Goal: Task Accomplishment & Management: Manage account settings

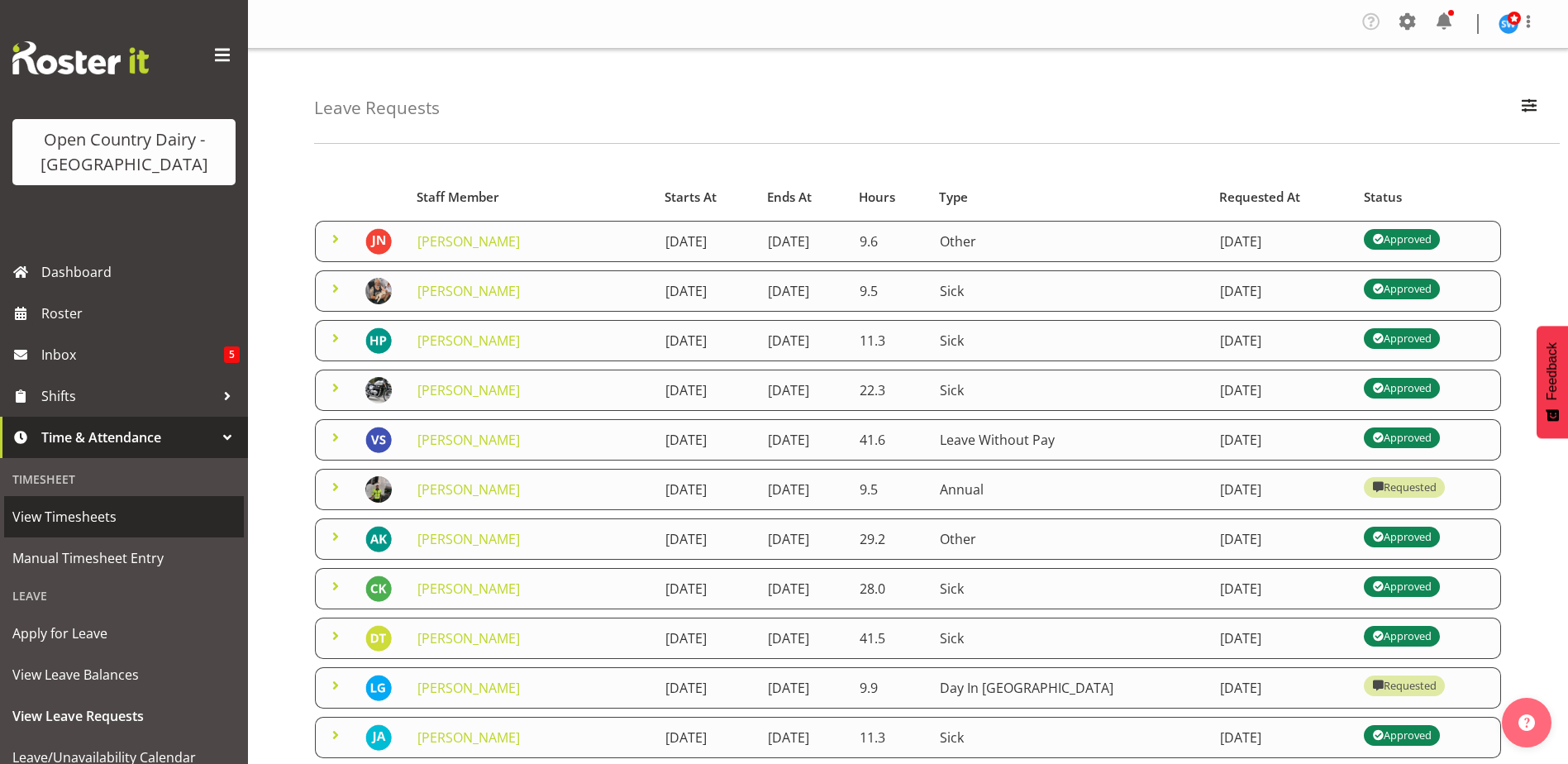
click at [81, 515] on span "View Timesheets" at bounding box center [125, 516] width 223 height 25
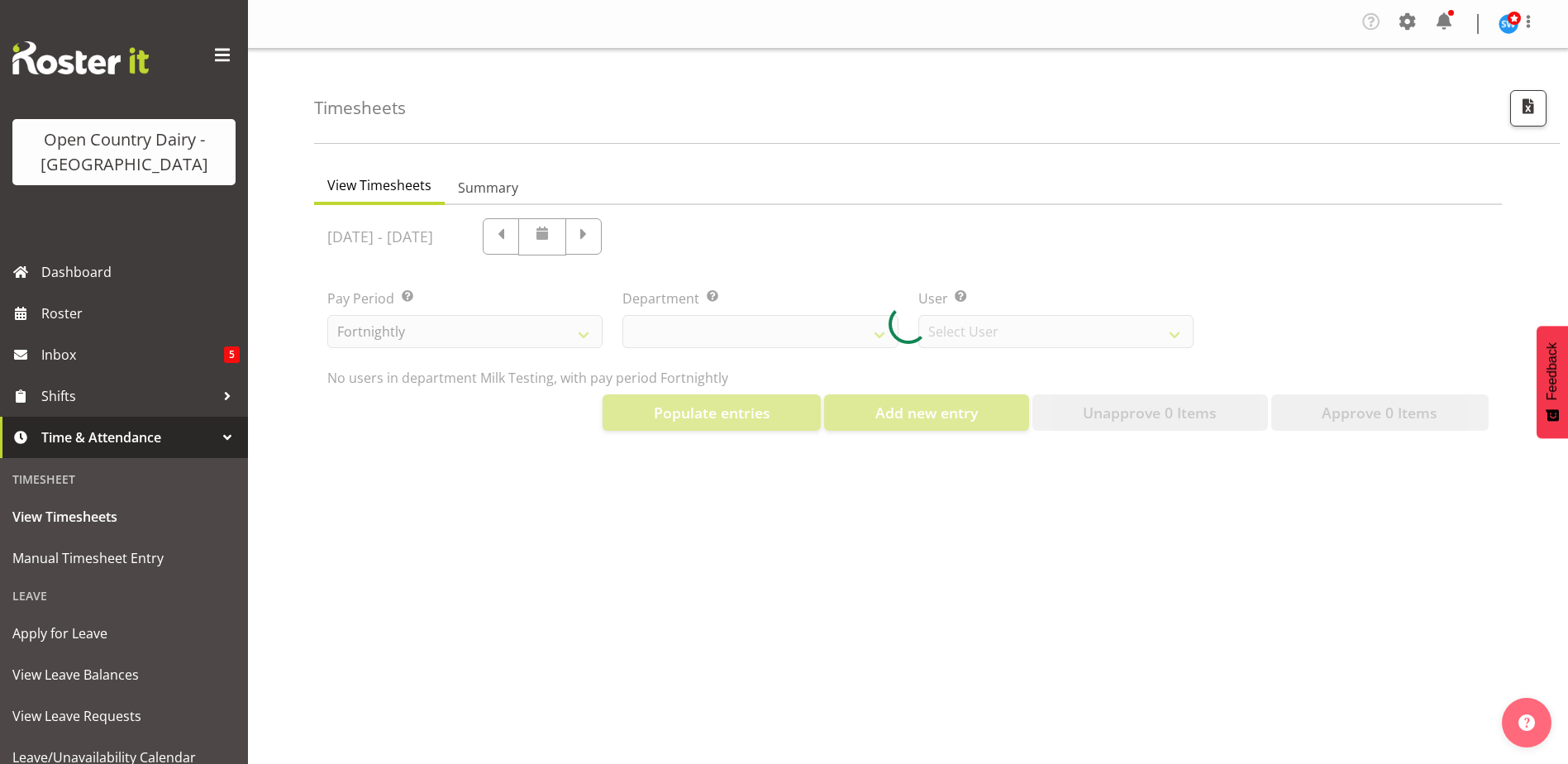
select select "733"
select select "7414"
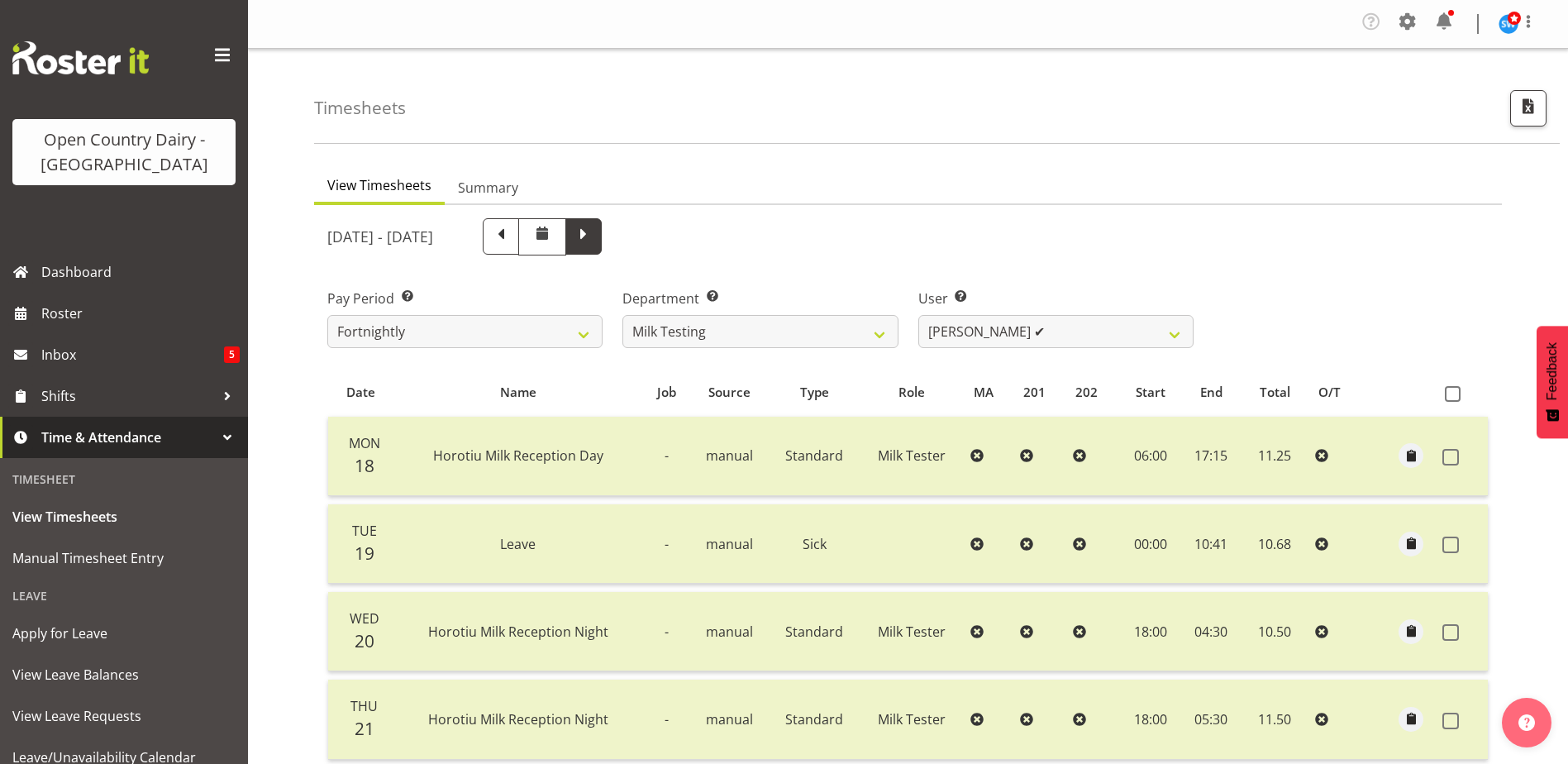
click at [594, 230] on span at bounding box center [583, 235] width 21 height 21
select select
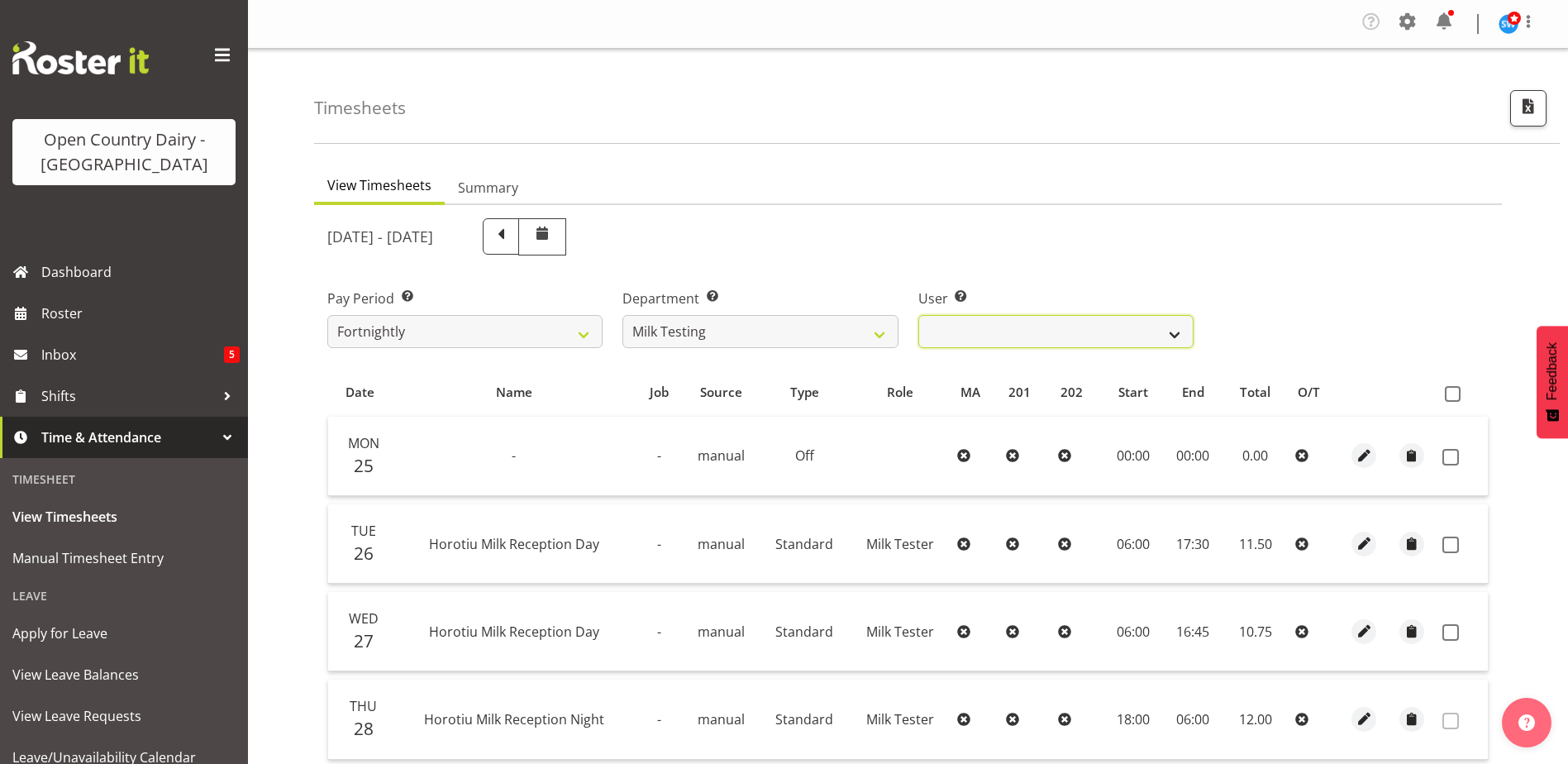
click at [936, 330] on select "[PERSON_NAME] ❌ [PERSON_NAME] ❌ [PERSON_NAME] ❌ [PERSON_NAME] ❌ [PERSON_NAME] ❌…" at bounding box center [1055, 332] width 275 height 33
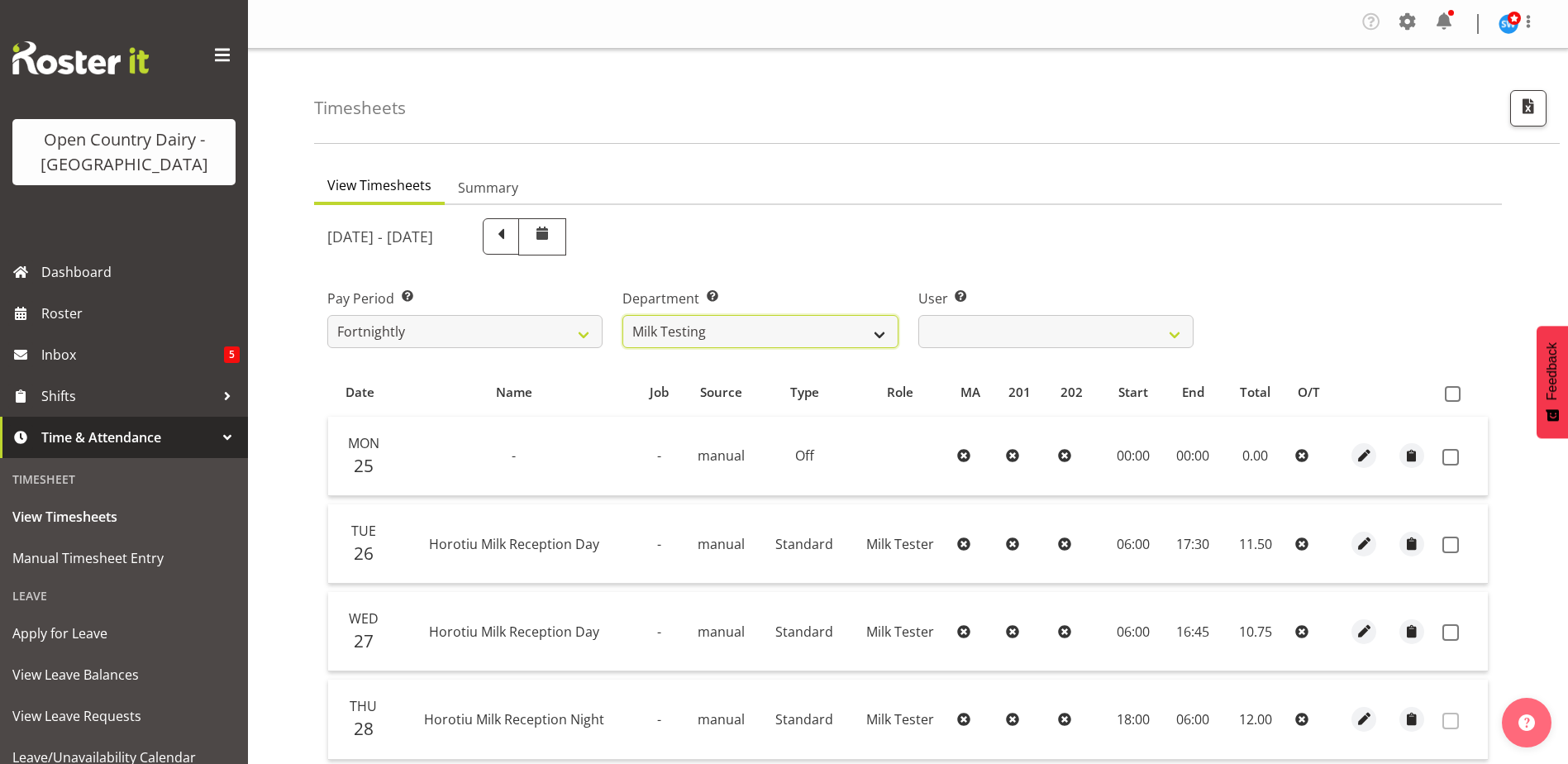
click at [791, 326] on select "701 702 703 704 705 706 707 708 709 710 711 712 713 714 715 716 717 718 719 720" at bounding box center [759, 332] width 275 height 33
select select "822"
click at [622, 315] on select "701 702 703 704 705 706 707 708 709 710 711 712 713 714 715 716 717 718 719 720" at bounding box center [759, 332] width 275 height 33
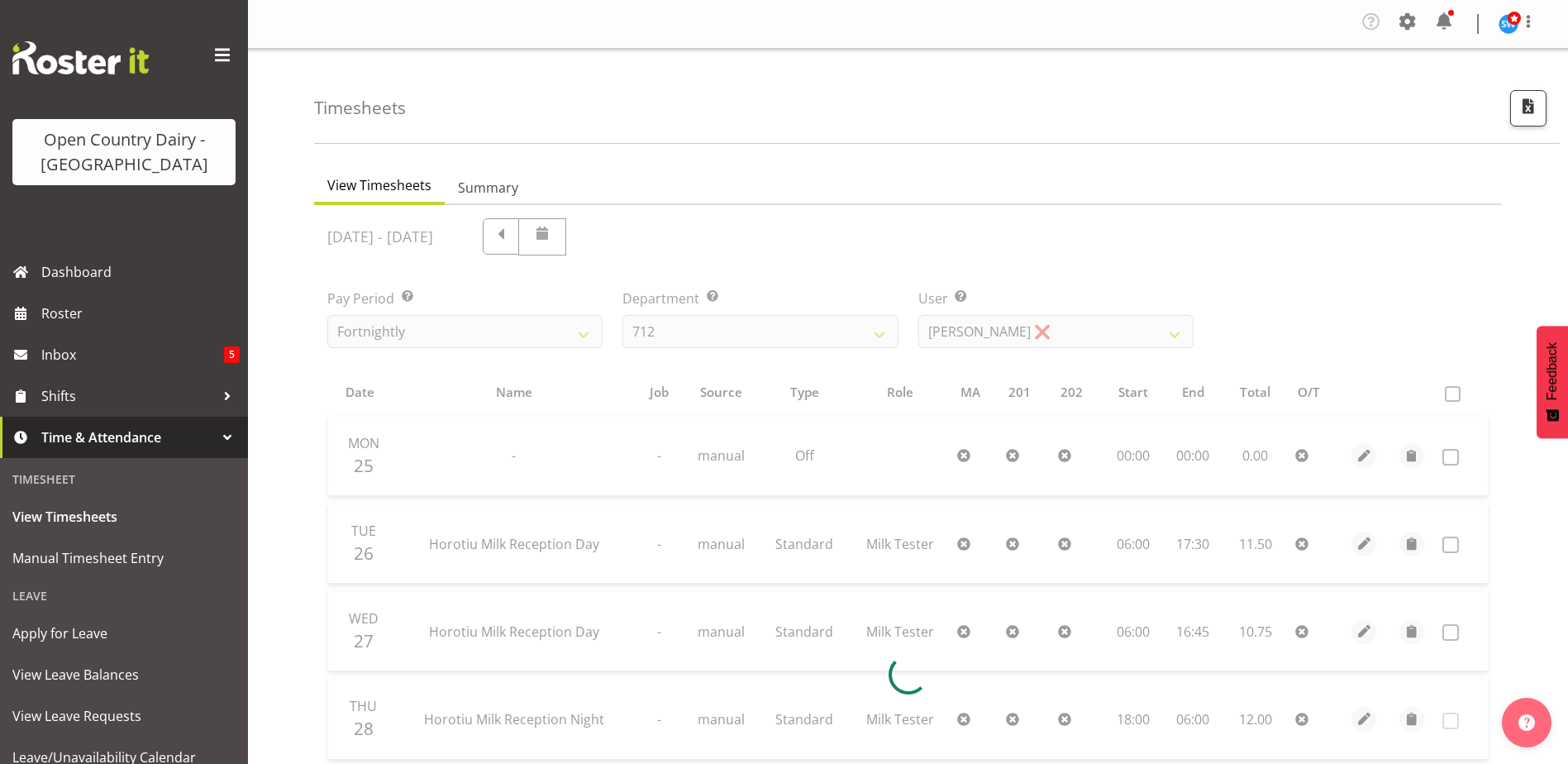
click at [949, 325] on div at bounding box center [908, 674] width 1188 height 938
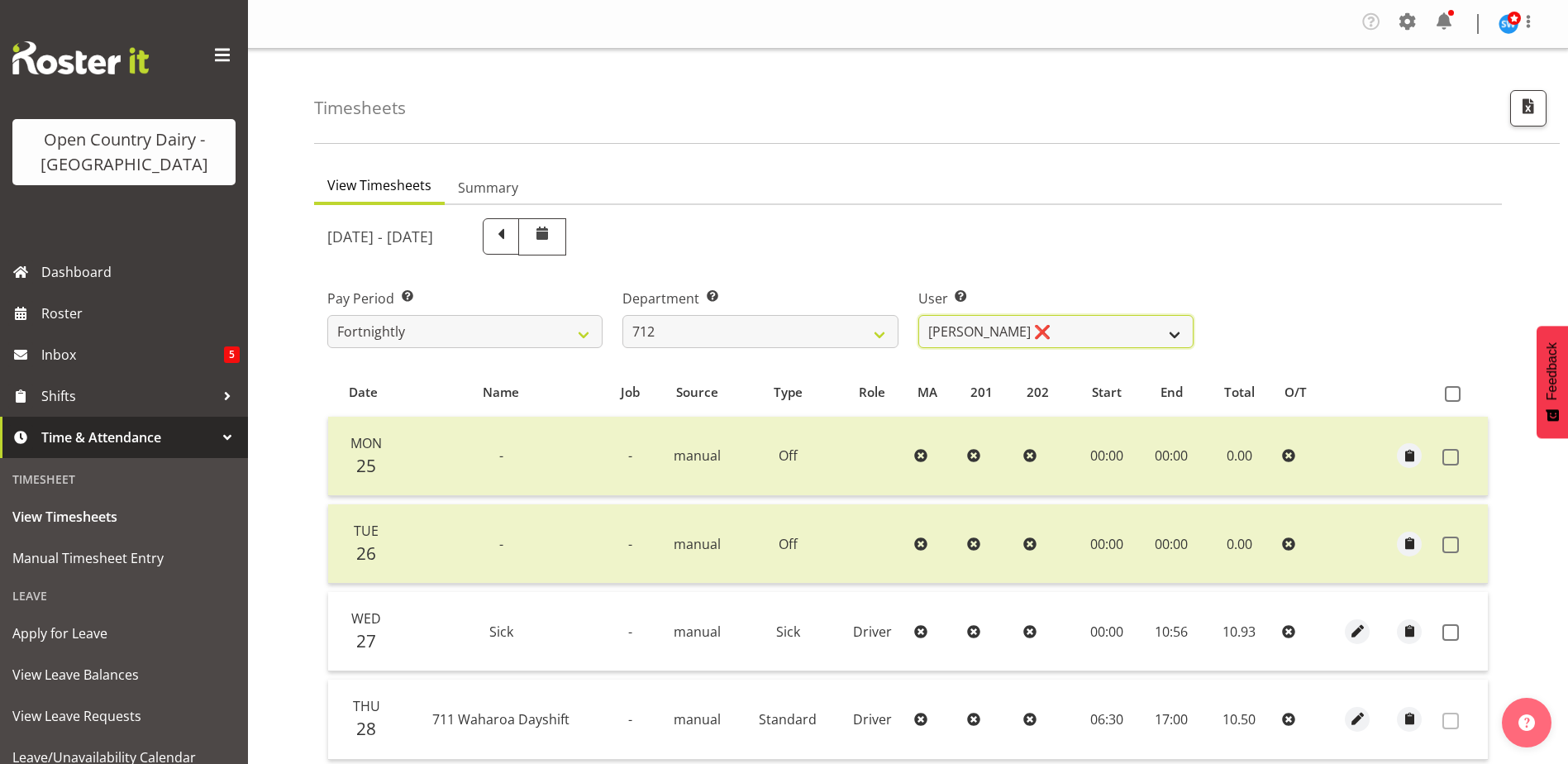
click at [949, 325] on select "[PERSON_NAME] ❌ [PERSON_NAME] ❌ Lucky Kau Kau ❌" at bounding box center [1055, 332] width 275 height 33
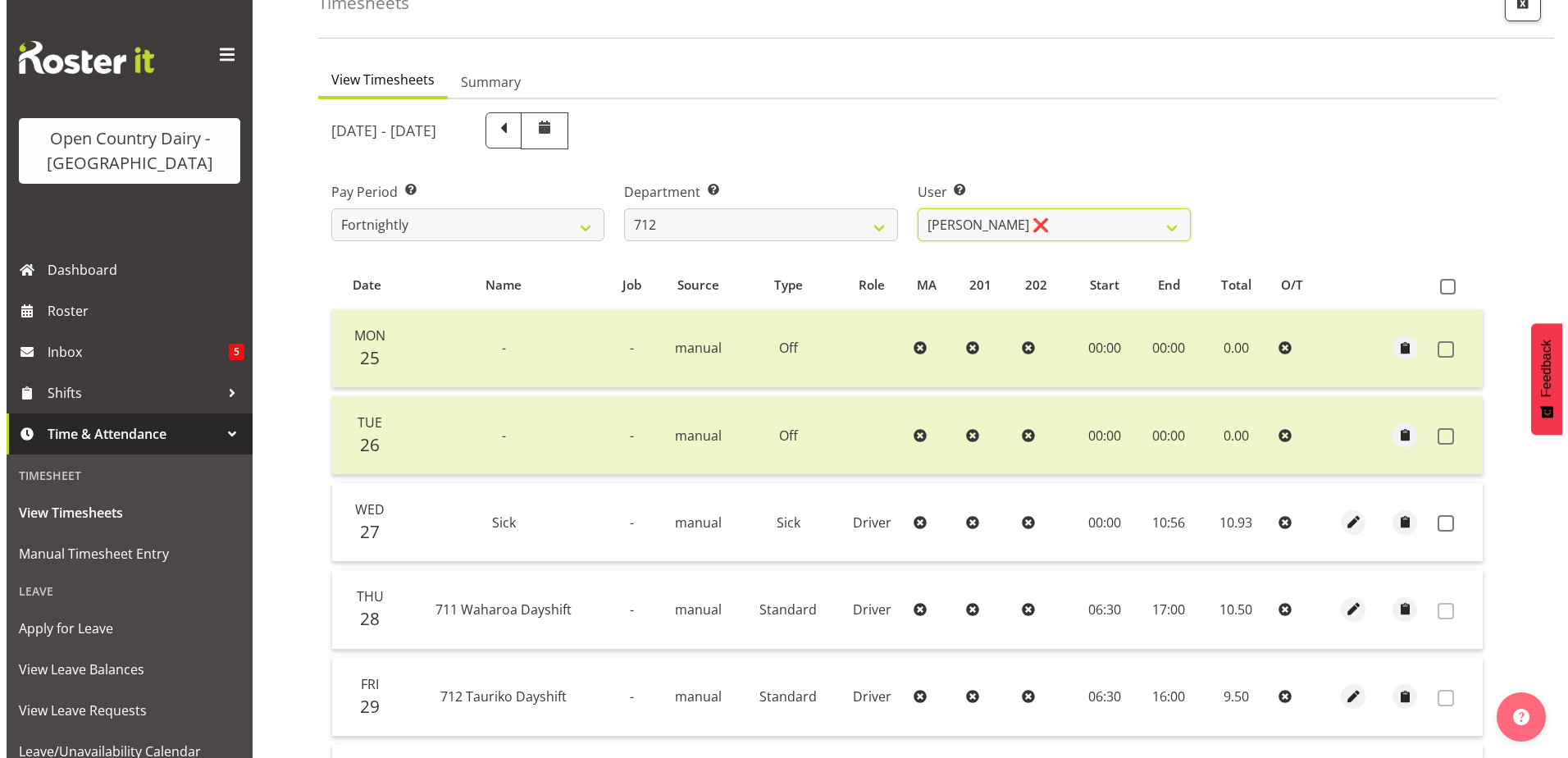
scroll to position [246, 0]
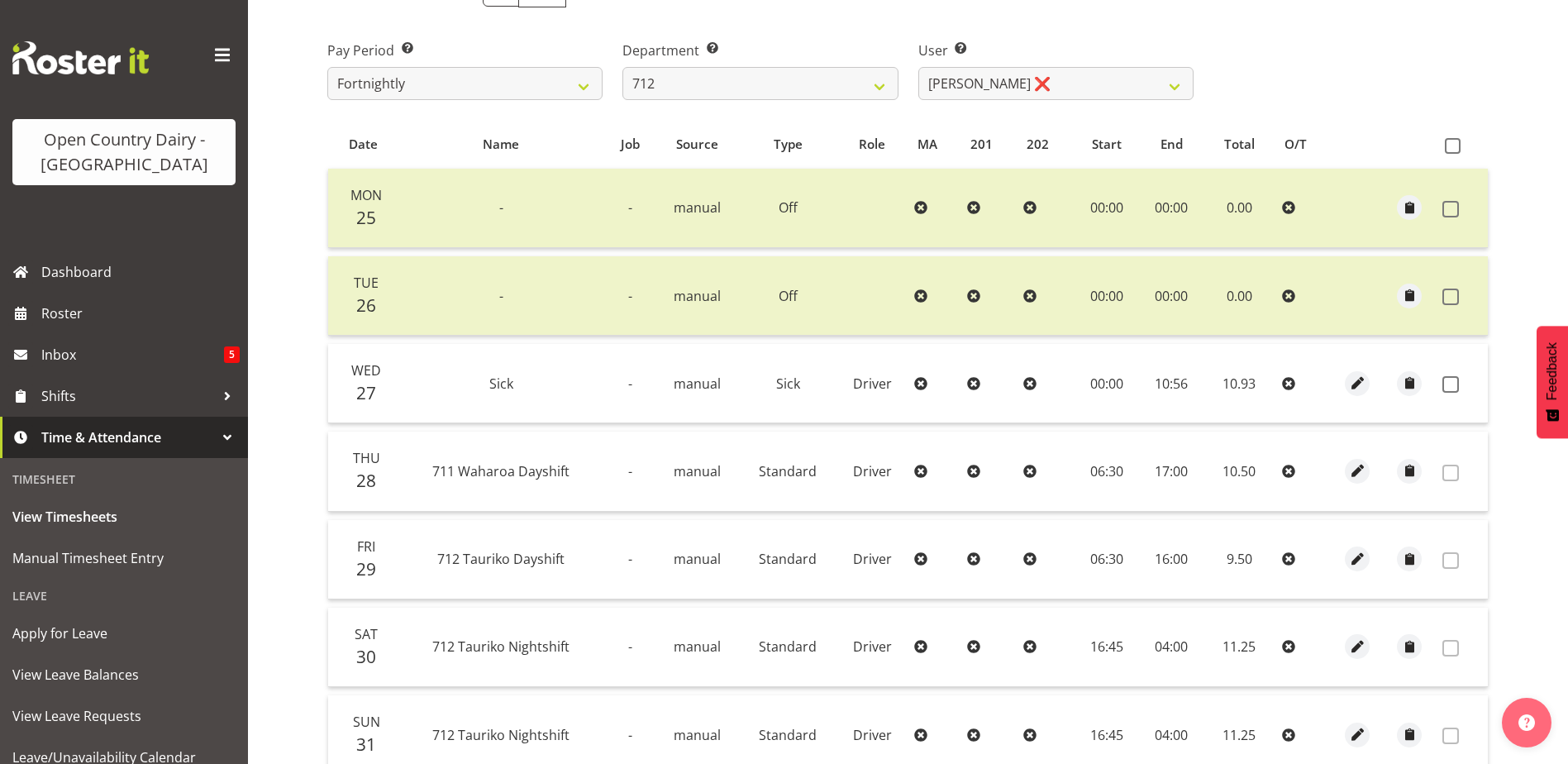
click at [1341, 150] on th at bounding box center [1357, 145] width 52 height 31
click at [1348, 476] on span "button" at bounding box center [1357, 470] width 19 height 19
select select "Standard"
select select "832"
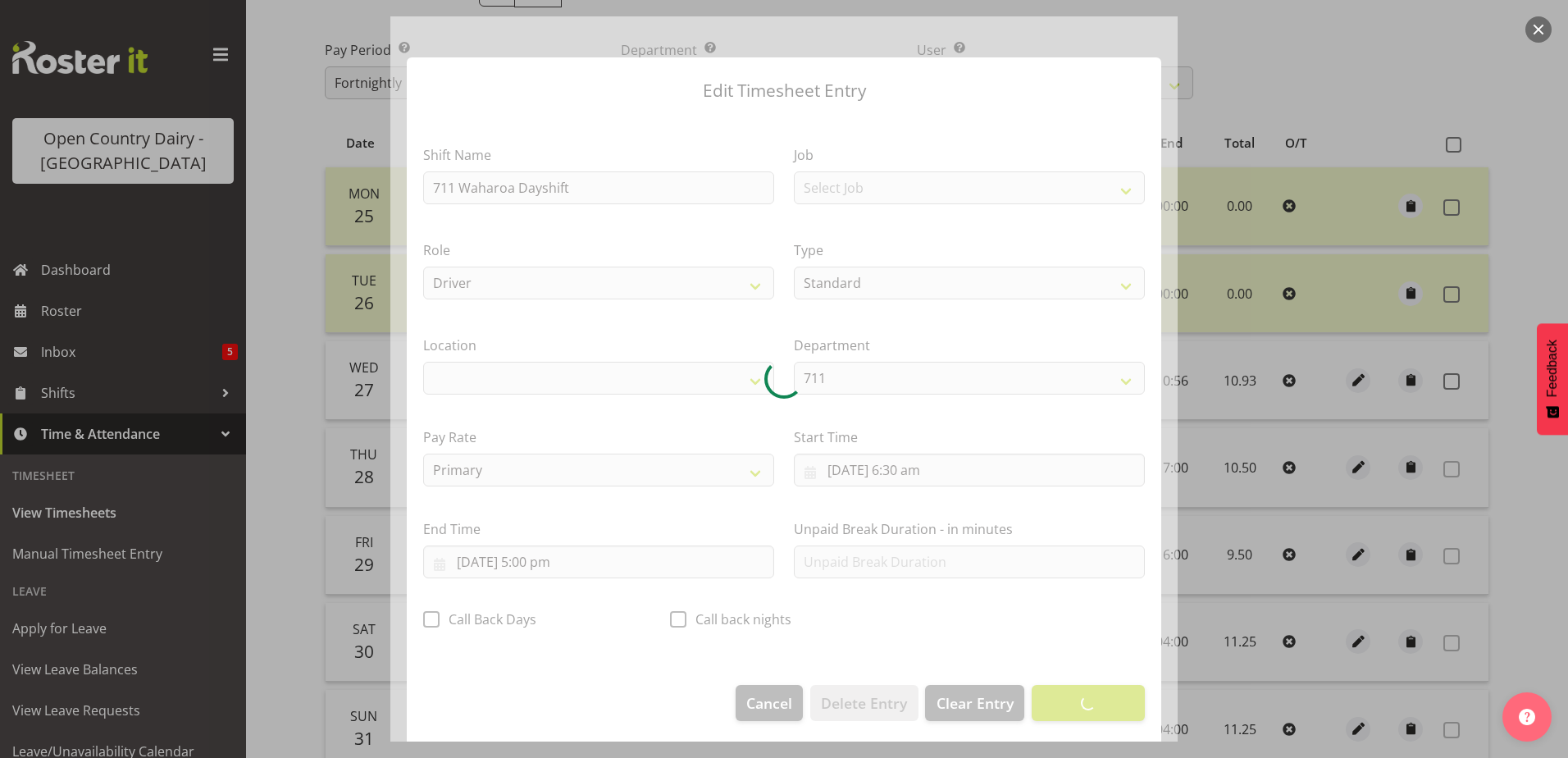
select select "1054"
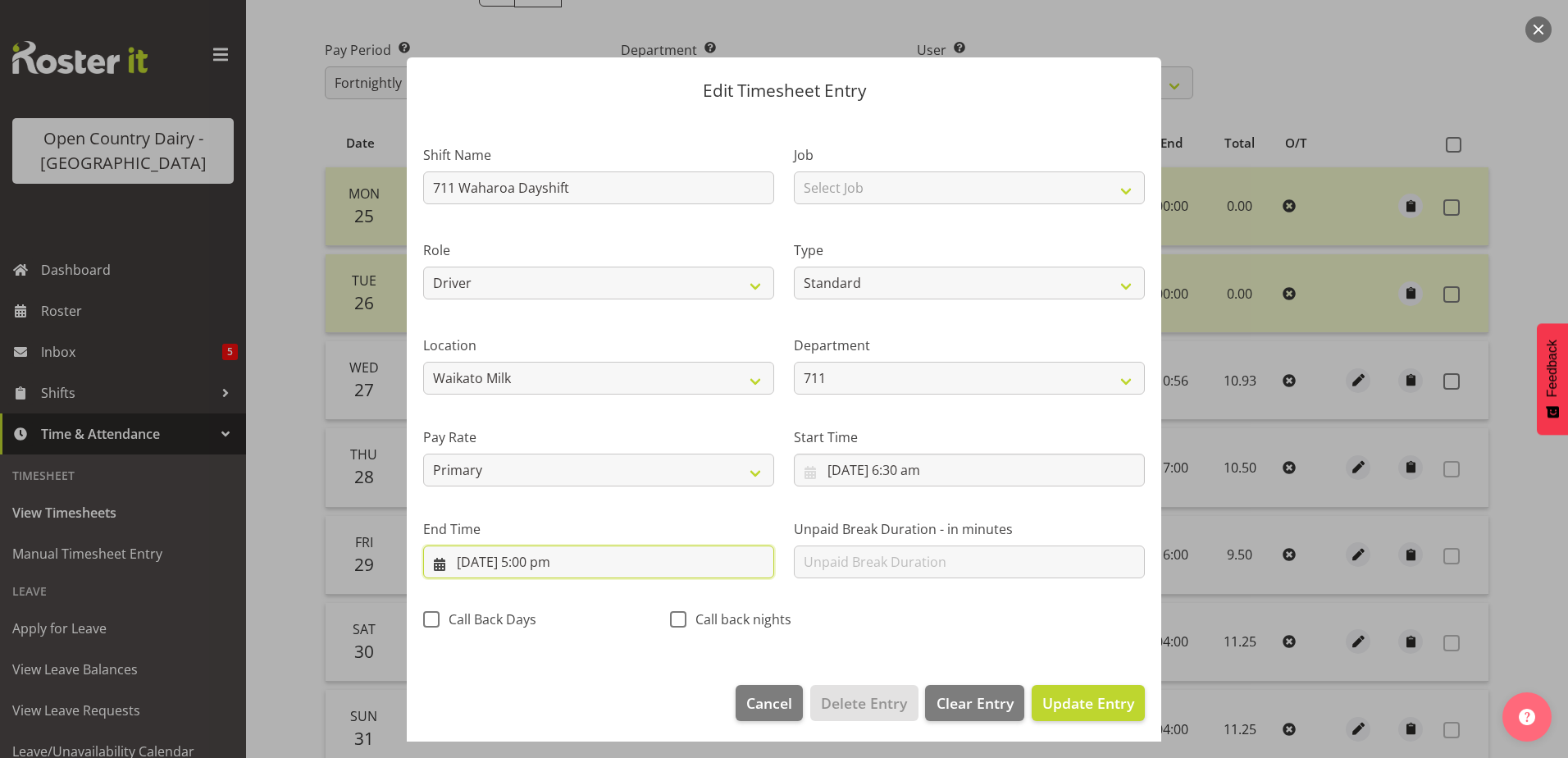
click at [550, 563] on input "[DATE] 5:00 pm" at bounding box center [599, 562] width 351 height 33
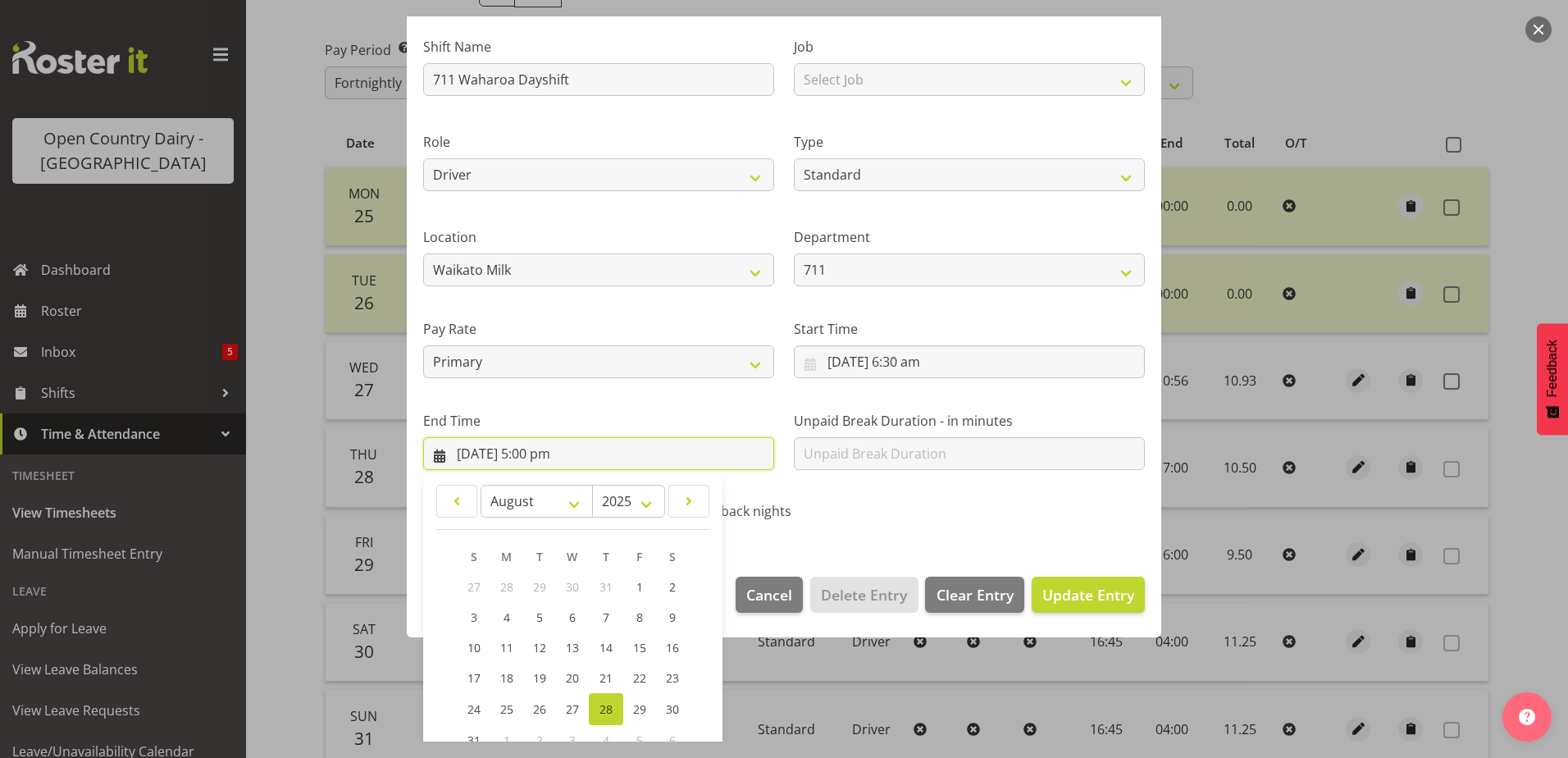
scroll to position [212, 0]
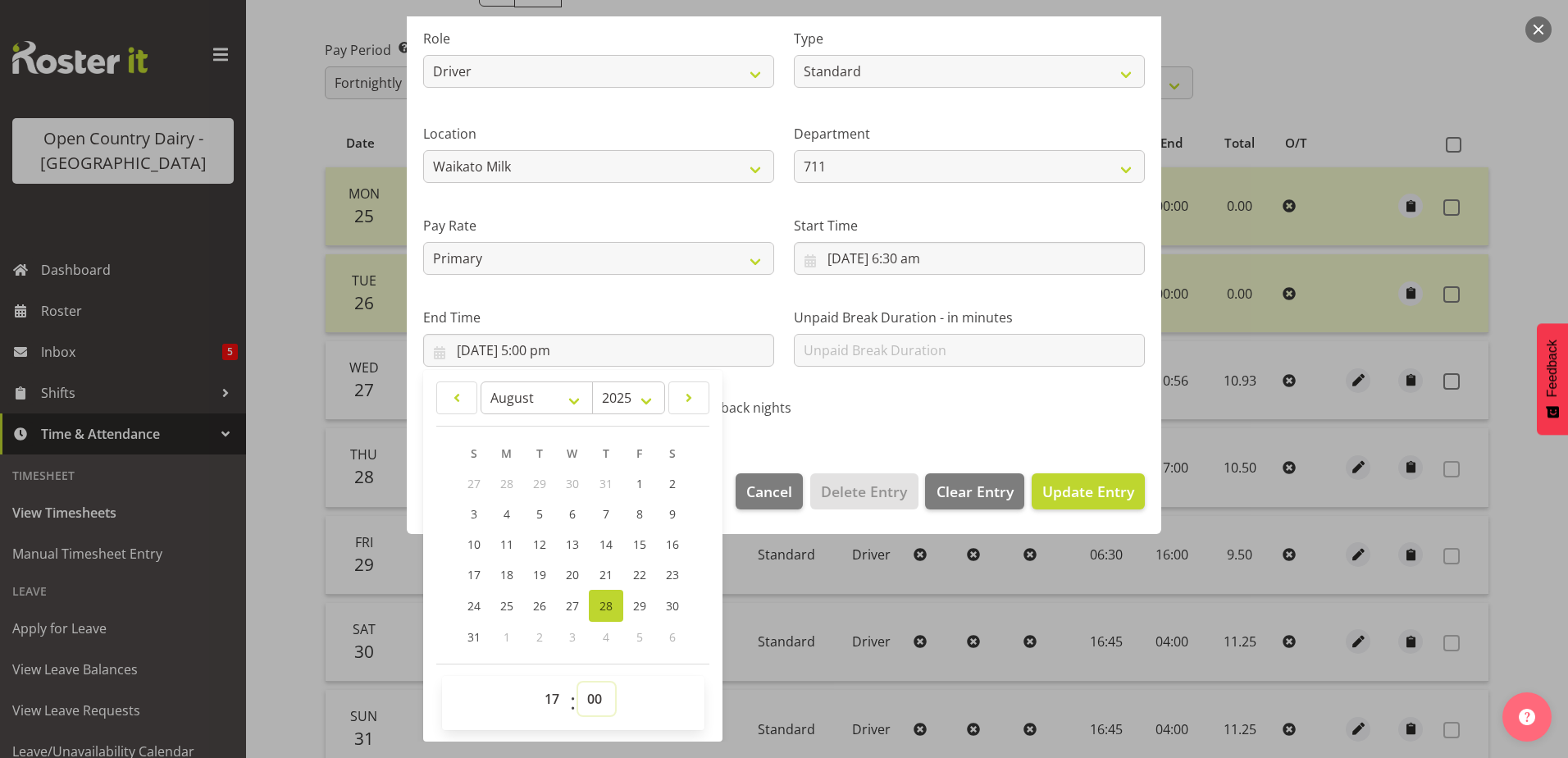
click at [594, 700] on select "00 01 02 03 04 05 06 07 08 09 10 11 12 13 14 15 16 17 18 19 20 21 22 23 24 25 2…" at bounding box center [596, 699] width 37 height 33
select select "30"
click at [578, 683] on select "00 01 02 03 04 05 06 07 08 09 10 11 12 13 14 15 16 17 18 19 20 21 22 23 24 25 2…" at bounding box center [596, 699] width 37 height 33
type input "[DATE] 5:30 pm"
click at [1083, 500] on span "Update Entry" at bounding box center [1088, 492] width 92 height 20
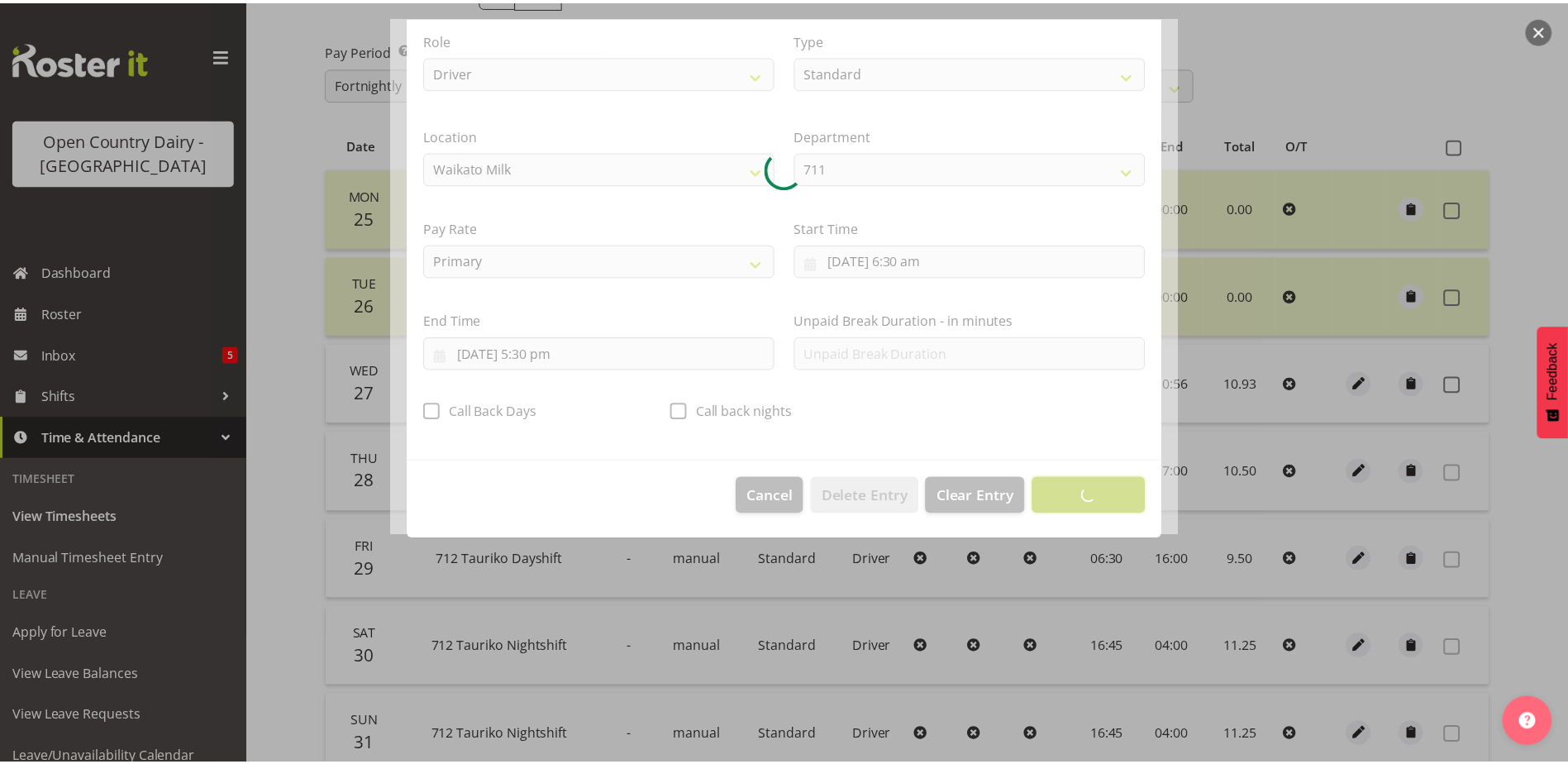
scroll to position [5, 0]
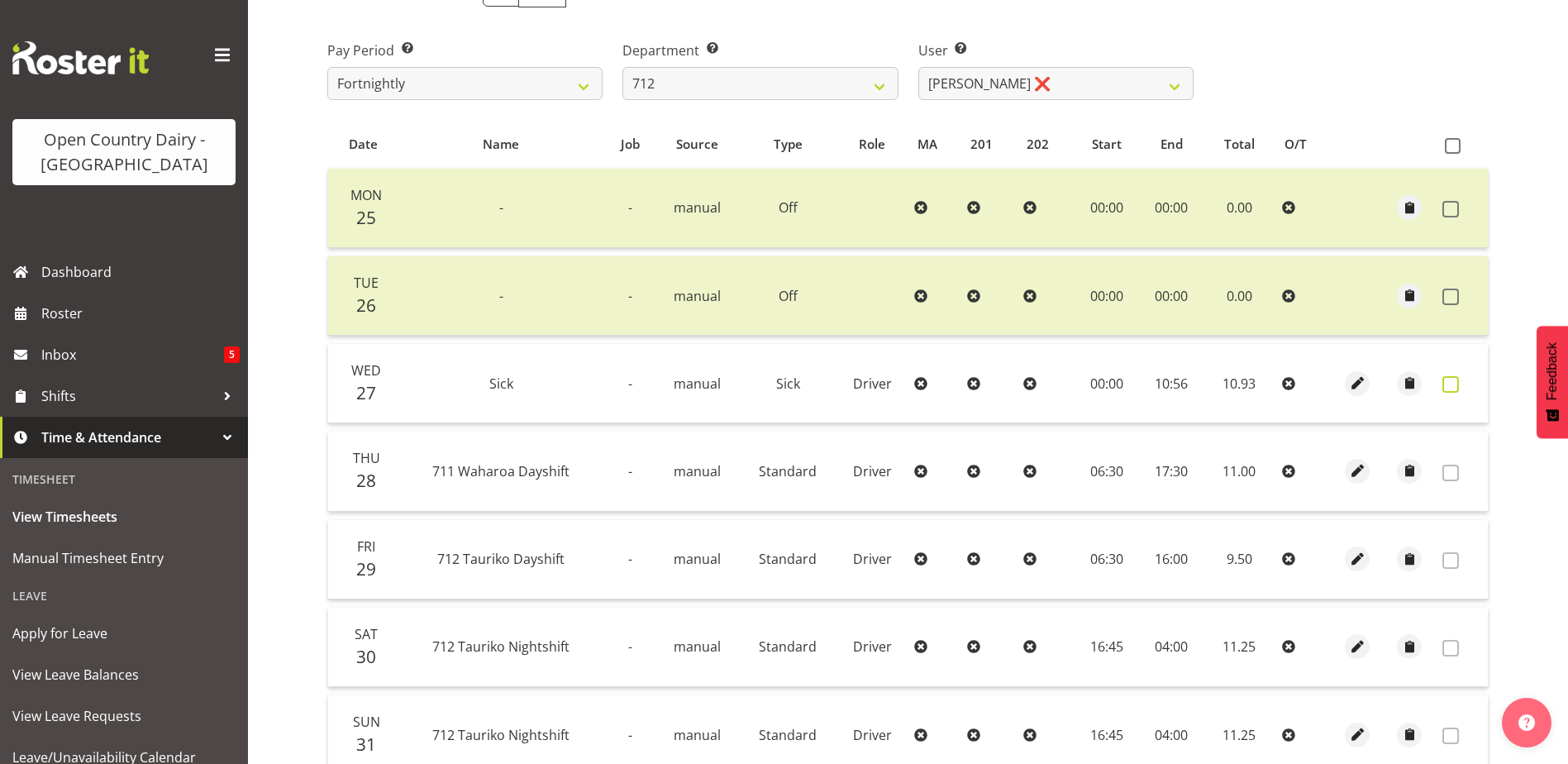
click at [1445, 388] on span at bounding box center [1451, 385] width 16 height 16
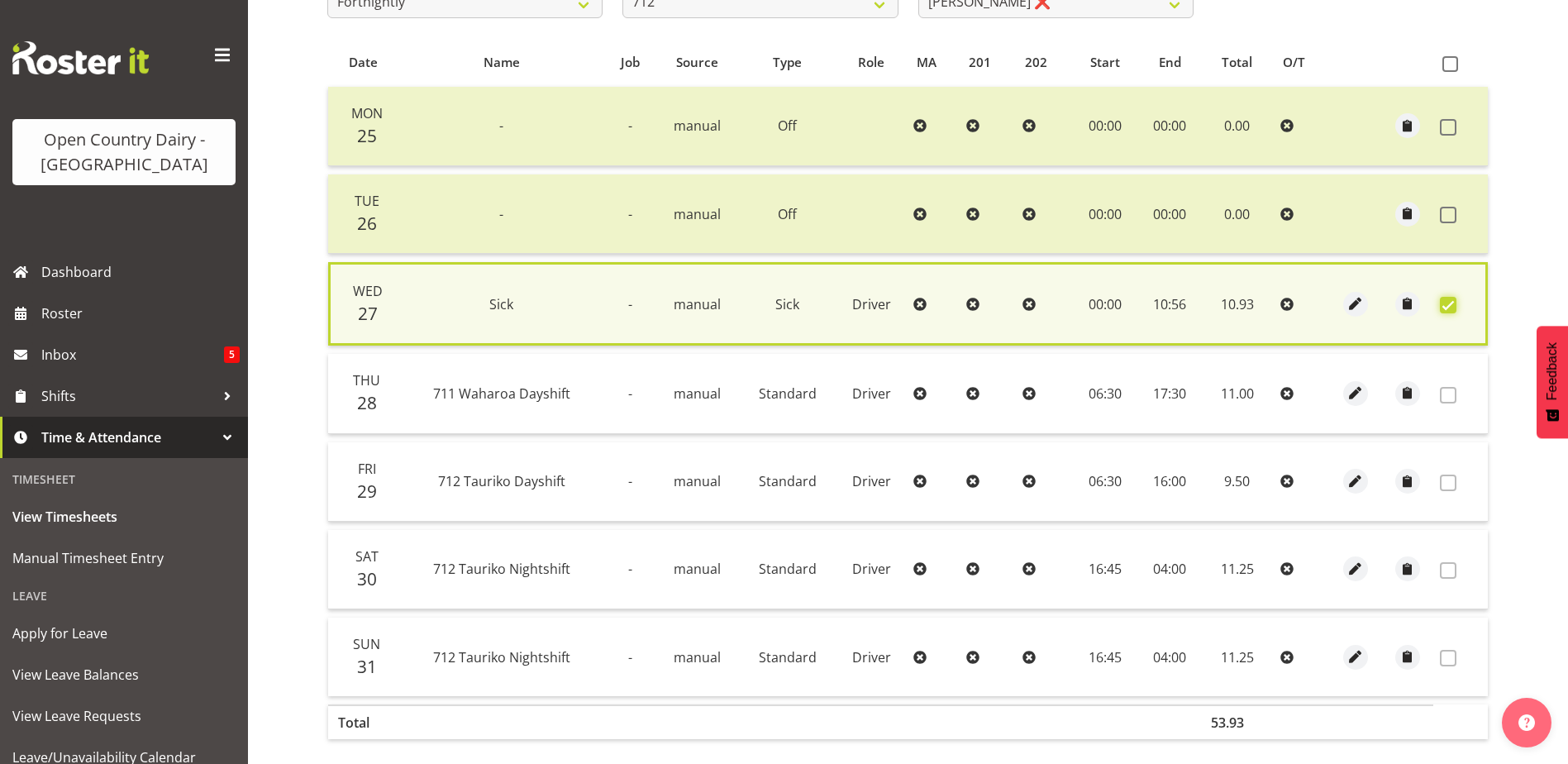
scroll to position [409, 0]
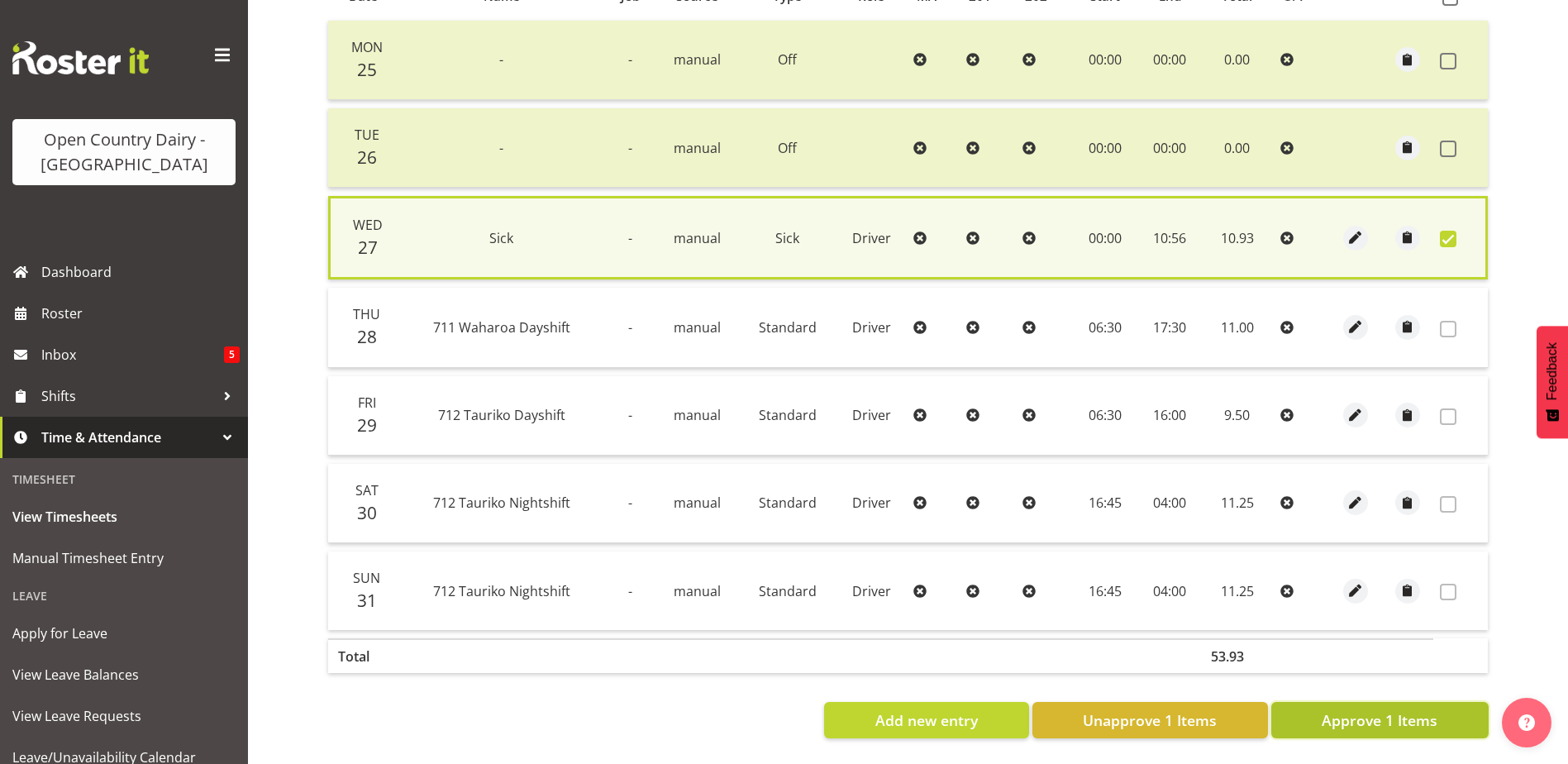
click at [1399, 709] on span "Approve 1 Items" at bounding box center [1379, 719] width 115 height 21
checkbox input "false"
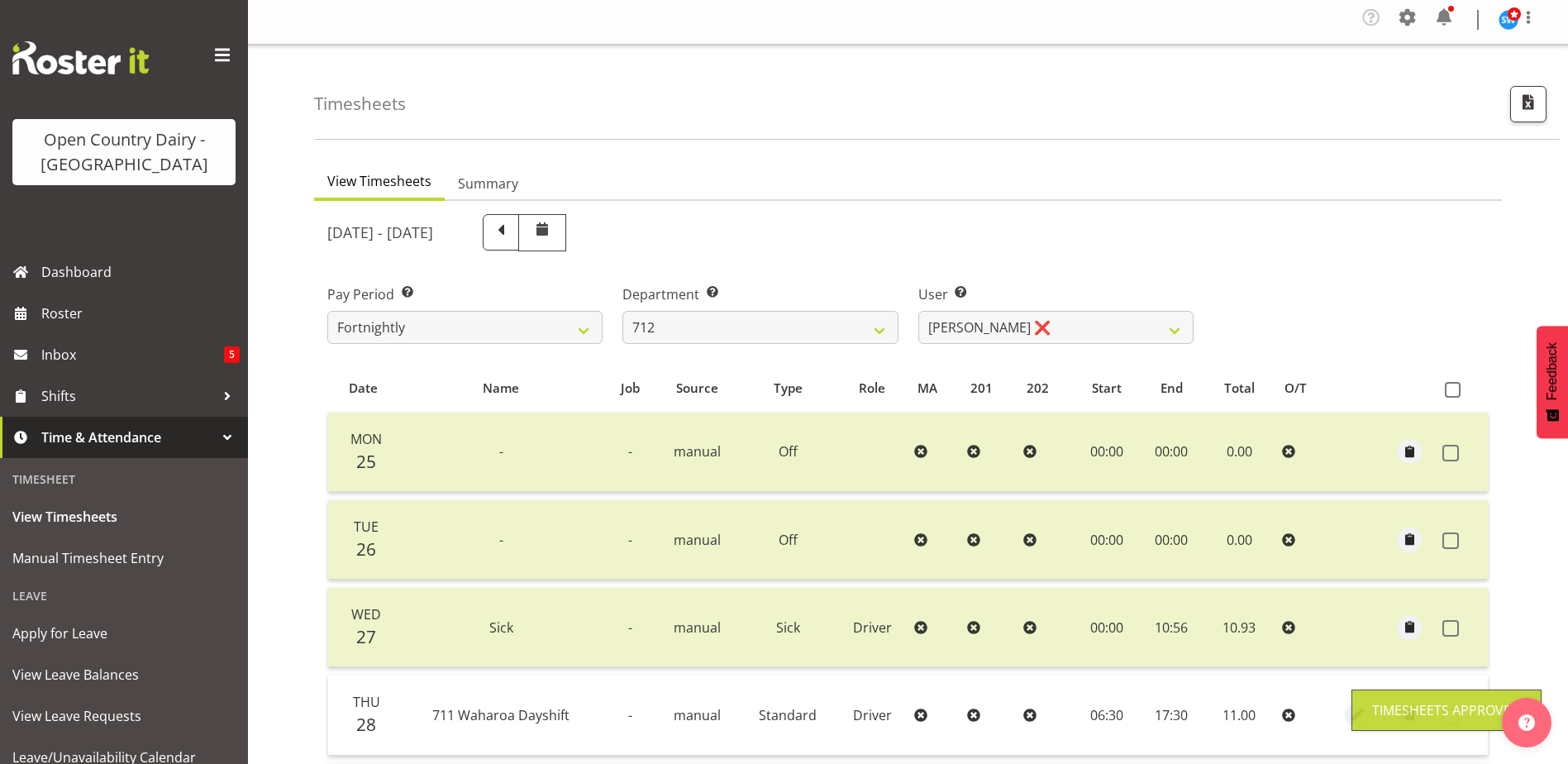
scroll to position [0, 0]
